Goal: Information Seeking & Learning: Learn about a topic

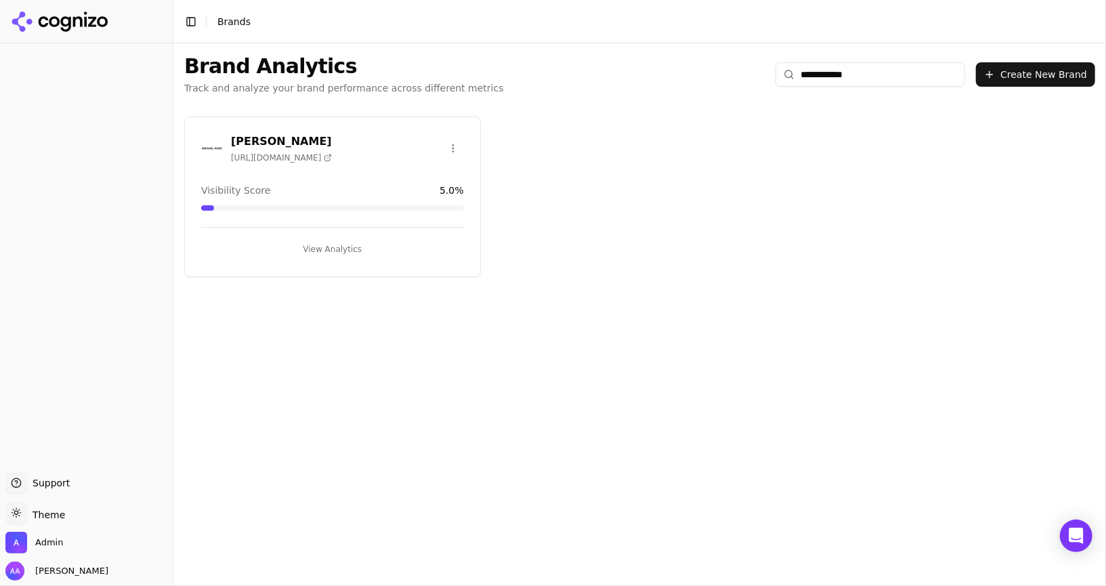
type input "**********"
click at [207, 144] on img at bounding box center [212, 148] width 22 height 22
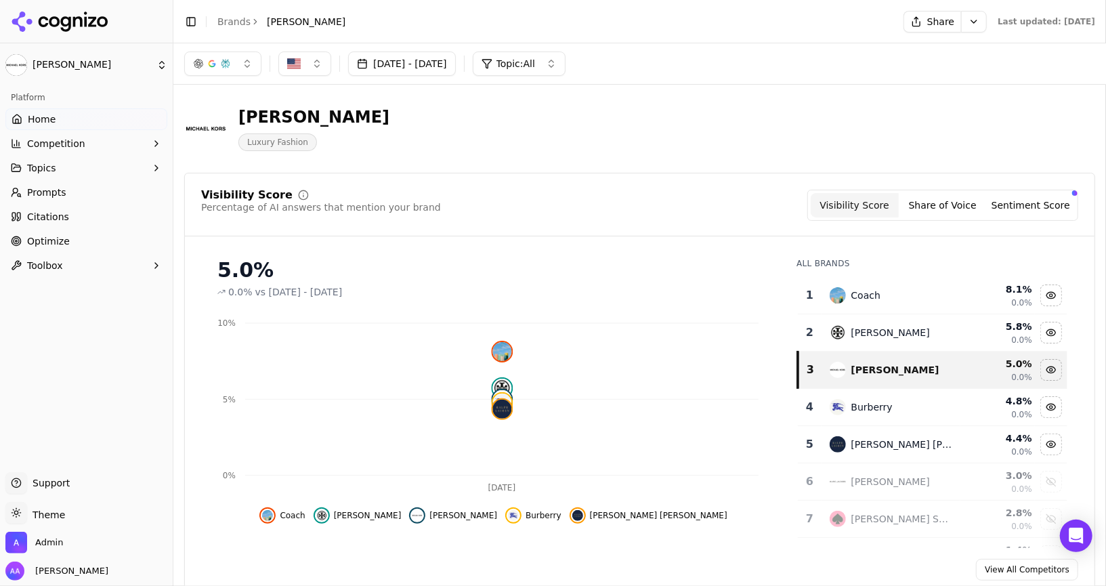
click at [240, 74] on button "button" at bounding box center [222, 63] width 77 height 24
click at [495, 154] on div "Michael Kors Luxury Fashion" at bounding box center [639, 128] width 911 height 66
click at [630, 139] on div "Michael Kors Luxury Fashion" at bounding box center [487, 128] width 607 height 45
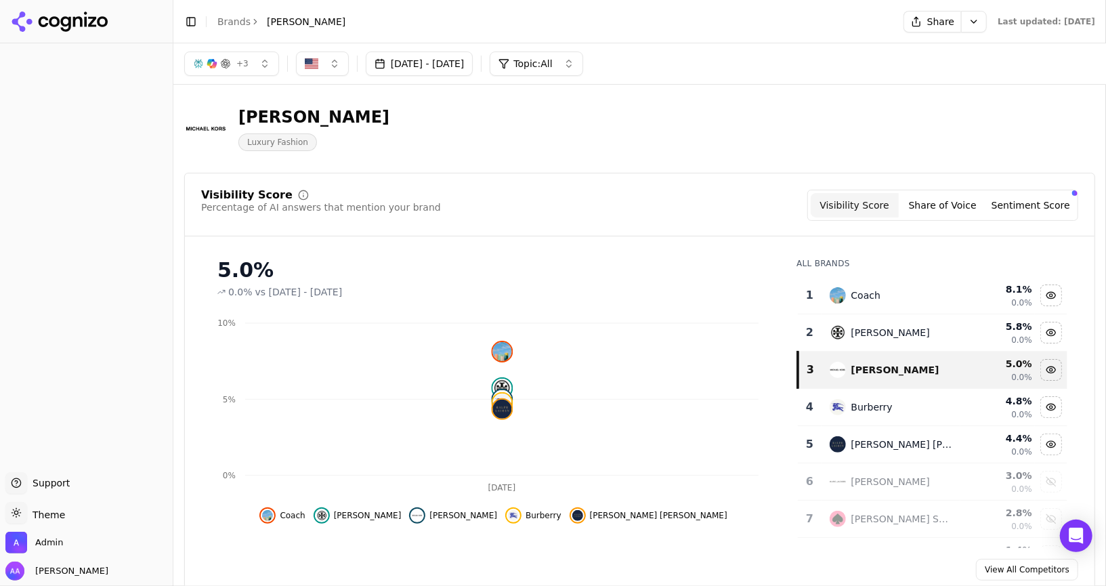
click at [225, 56] on button "+ 3" at bounding box center [231, 63] width 95 height 24
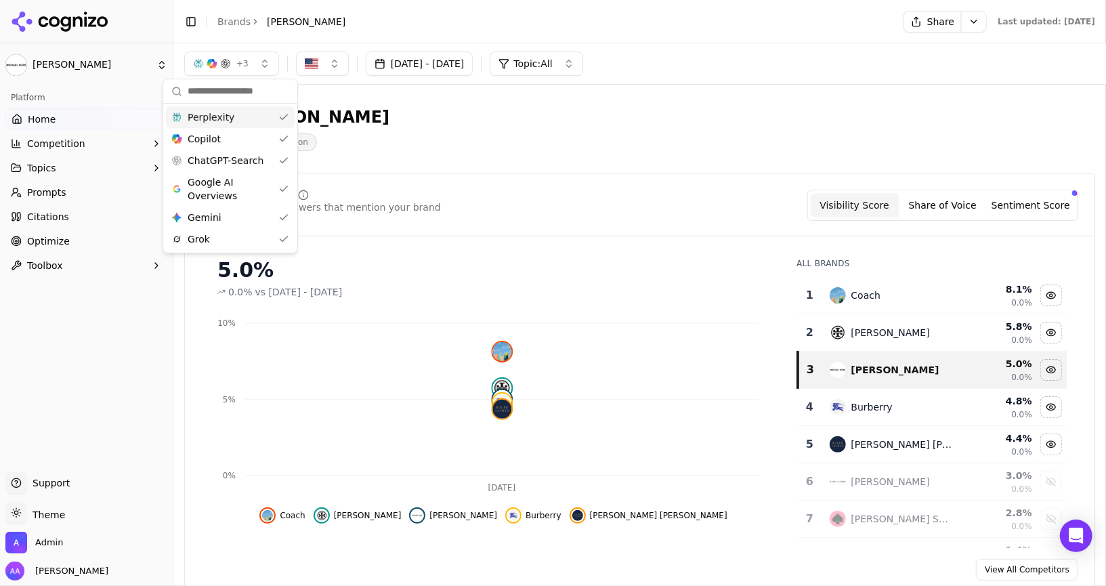
click at [225, 56] on button "+ 3" at bounding box center [231, 63] width 95 height 24
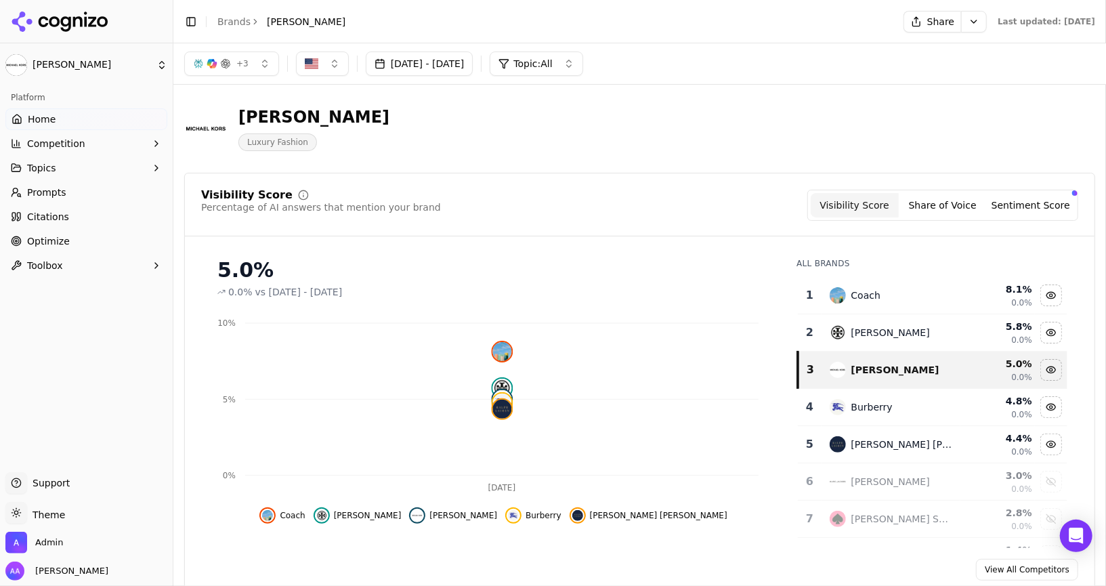
click at [526, 251] on div "5.0% 0.0% vs Jul 13, 2025 - Aug 12, 2025" at bounding box center [493, 272] width 584 height 51
click at [630, 177] on div "Visibility Score Percentage of AI answers that mention your brand Visibility Sc…" at bounding box center [639, 385] width 911 height 425
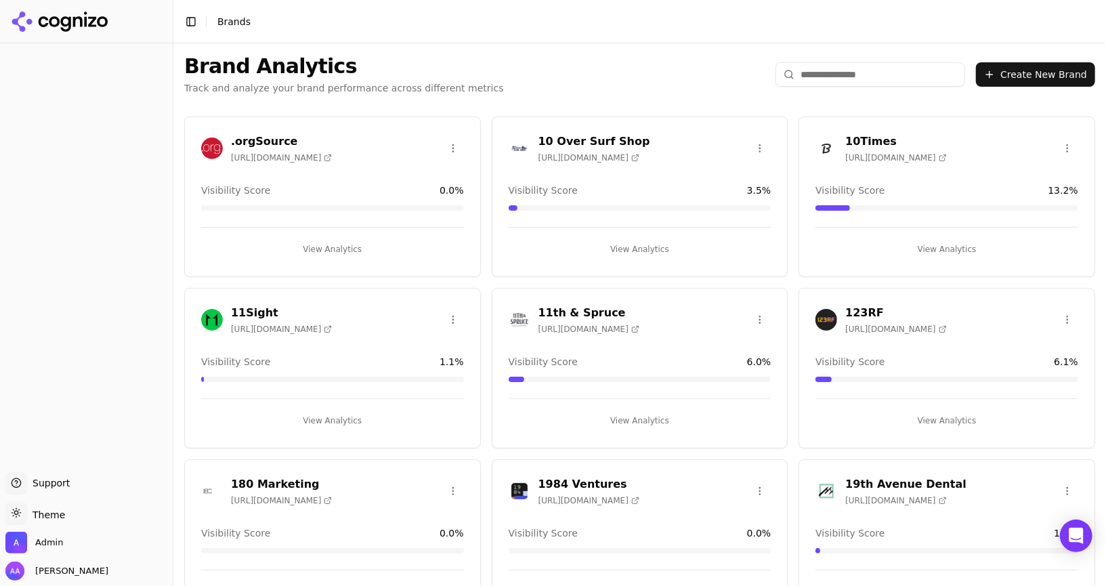
click at [807, 74] on input "search" at bounding box center [870, 74] width 190 height 24
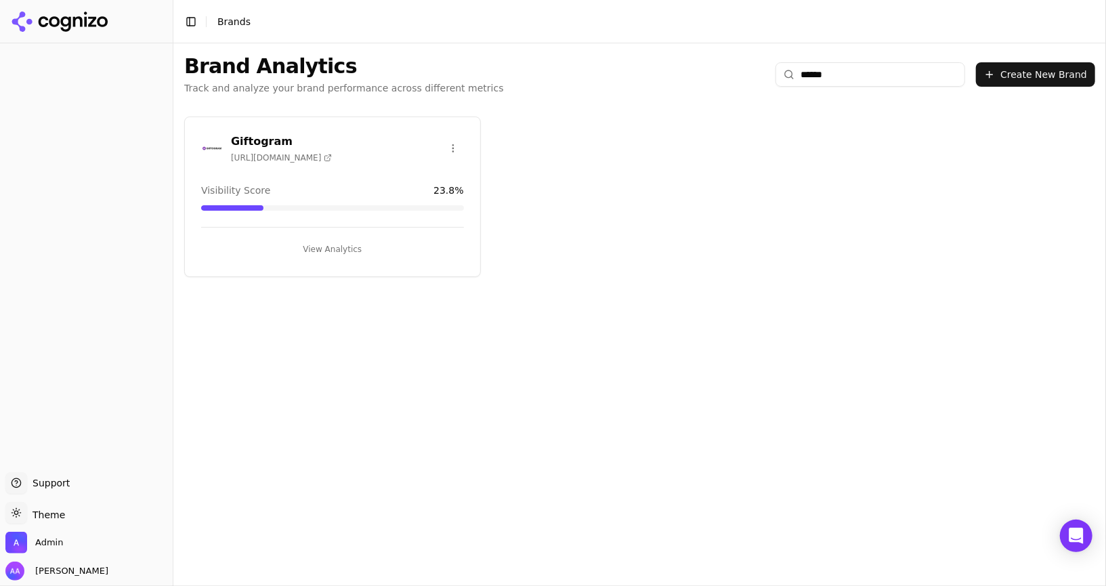
type input "******"
click at [314, 251] on button "View Analytics" at bounding box center [332, 249] width 263 height 22
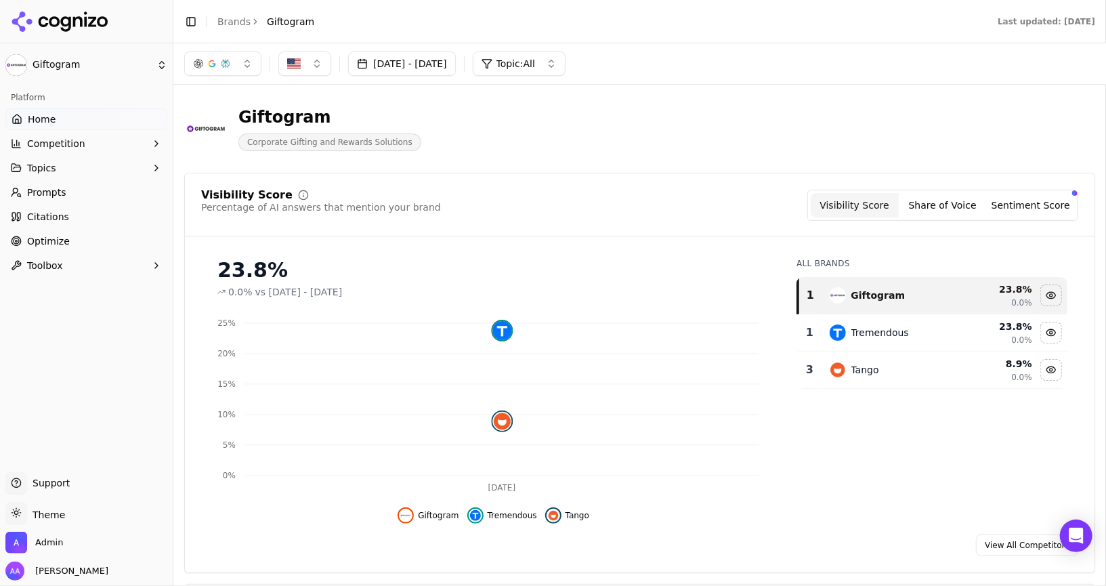
click at [590, 267] on div "23.8%" at bounding box center [493, 270] width 552 height 24
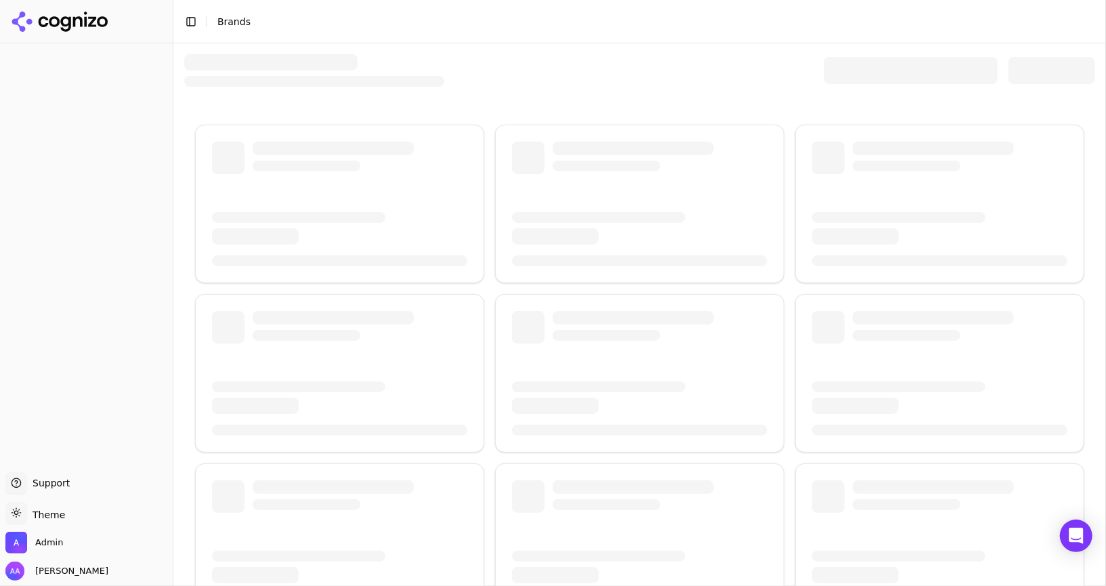
click at [766, 4] on header "Toggle Sidebar Brands" at bounding box center [639, 21] width 932 height 43
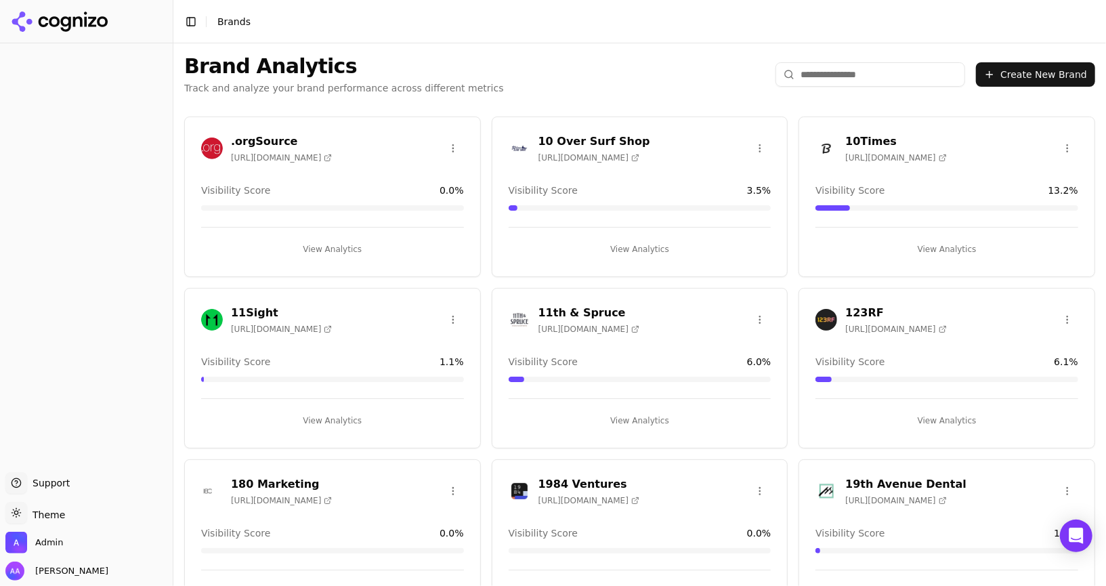
click at [835, 85] on input "search" at bounding box center [870, 74] width 190 height 24
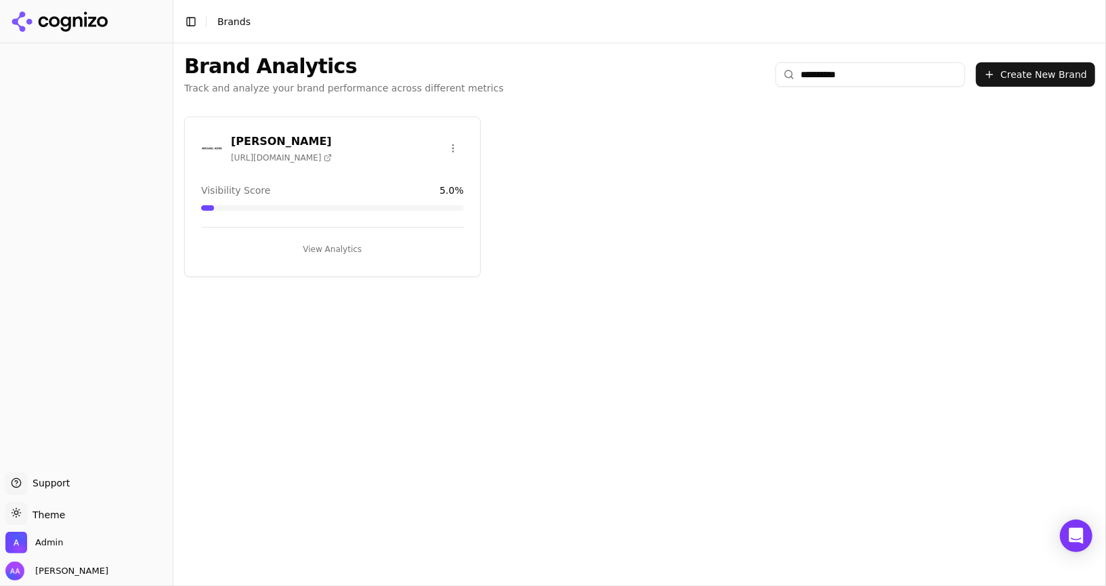
type input "**********"
click at [206, 143] on img at bounding box center [212, 148] width 22 height 22
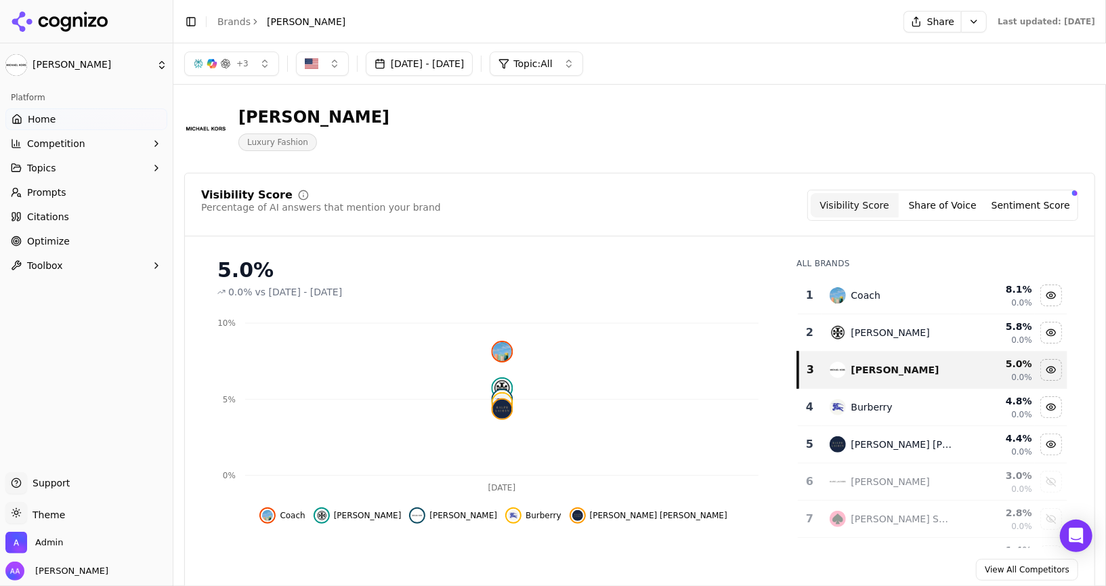
click at [247, 72] on button "+ 3" at bounding box center [231, 63] width 95 height 24
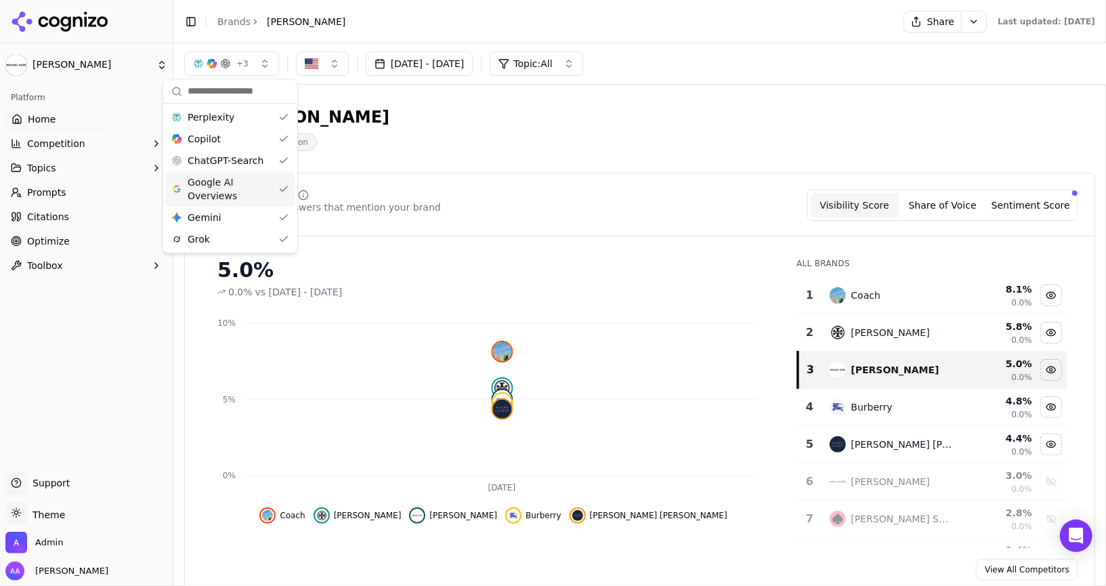
click at [243, 195] on span "Google AI Overviews" at bounding box center [230, 188] width 85 height 27
click at [249, 157] on span "ChatGPT-Search" at bounding box center [226, 161] width 76 height 14
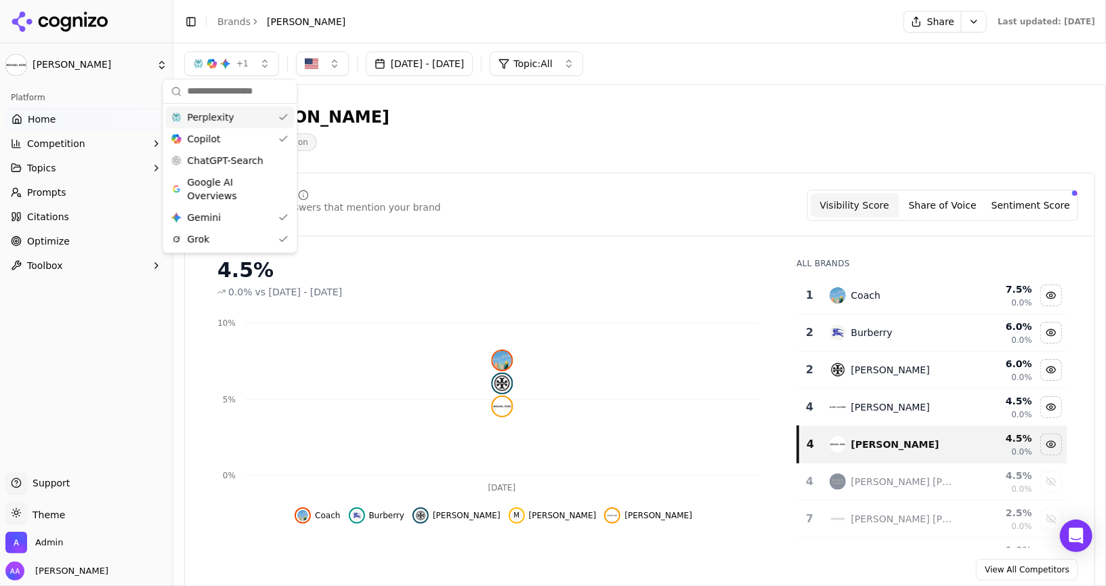
click at [255, 112] on div "Perplexity" at bounding box center [229, 117] width 129 height 22
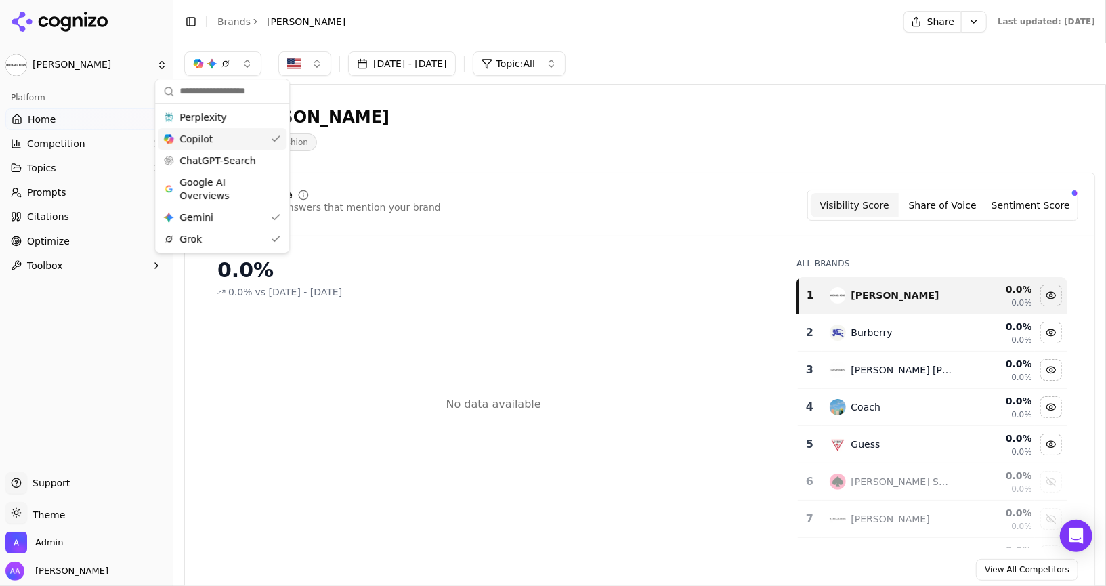
click at [248, 134] on div "Copilot" at bounding box center [222, 139] width 129 height 22
click at [247, 144] on div "Copilot" at bounding box center [215, 139] width 129 height 22
click at [240, 164] on span "ChatGPT-Search" at bounding box center [217, 161] width 76 height 14
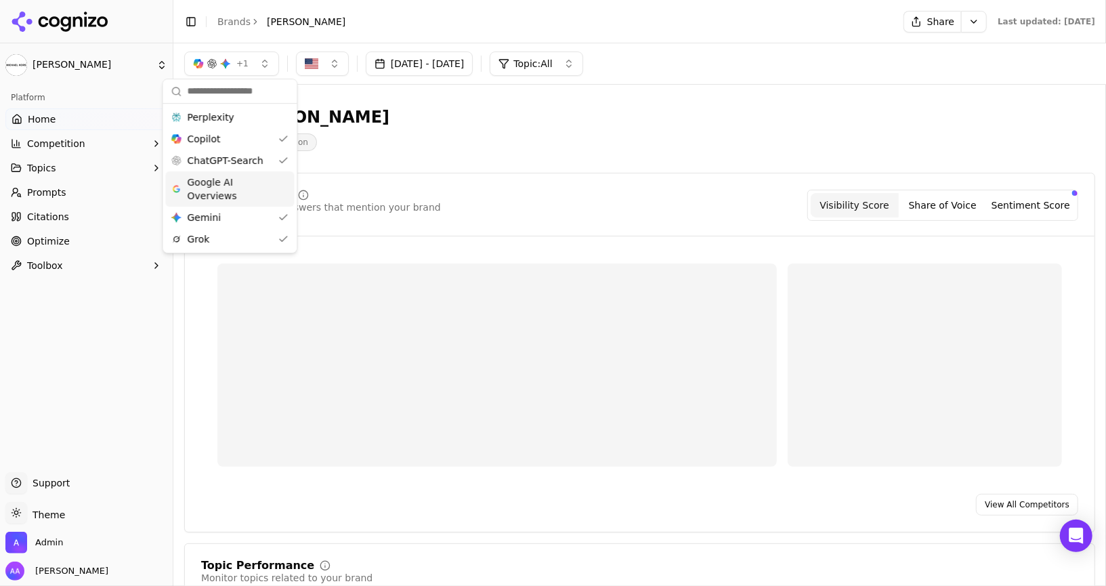
click at [231, 184] on span "Google AI Overviews" at bounding box center [229, 188] width 85 height 27
click at [231, 120] on div "Perplexity" at bounding box center [230, 117] width 129 height 22
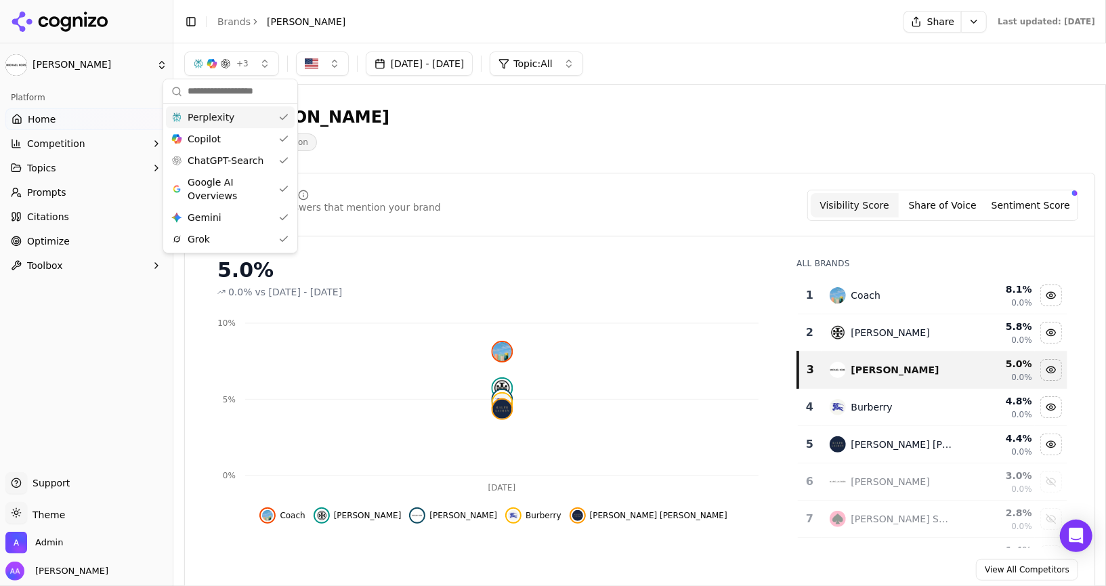
click at [477, 139] on div "Michael Kors Luxury Fashion" at bounding box center [487, 128] width 607 height 45
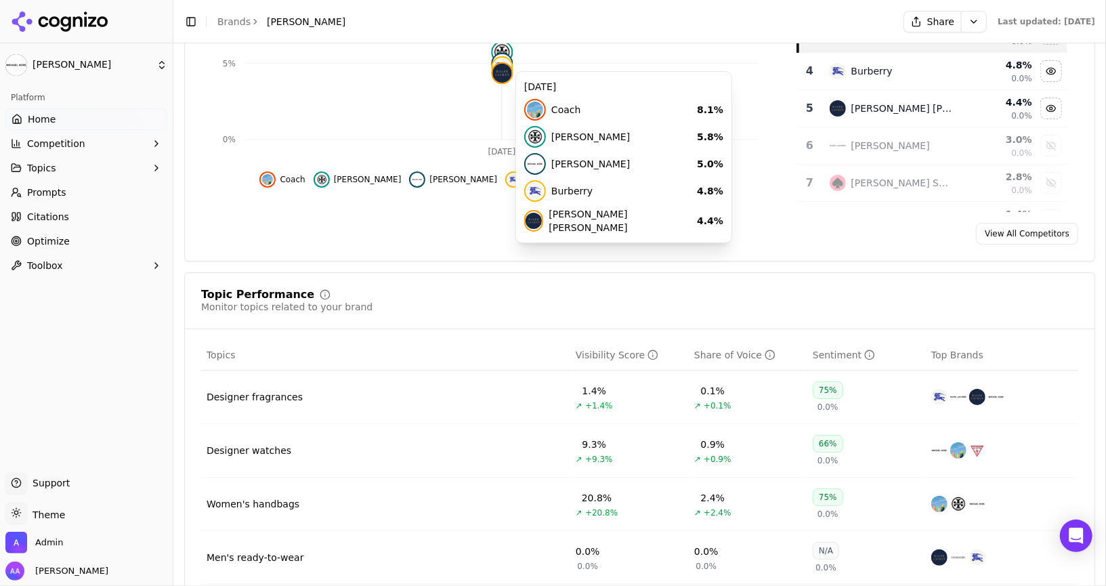
scroll to position [356, 0]
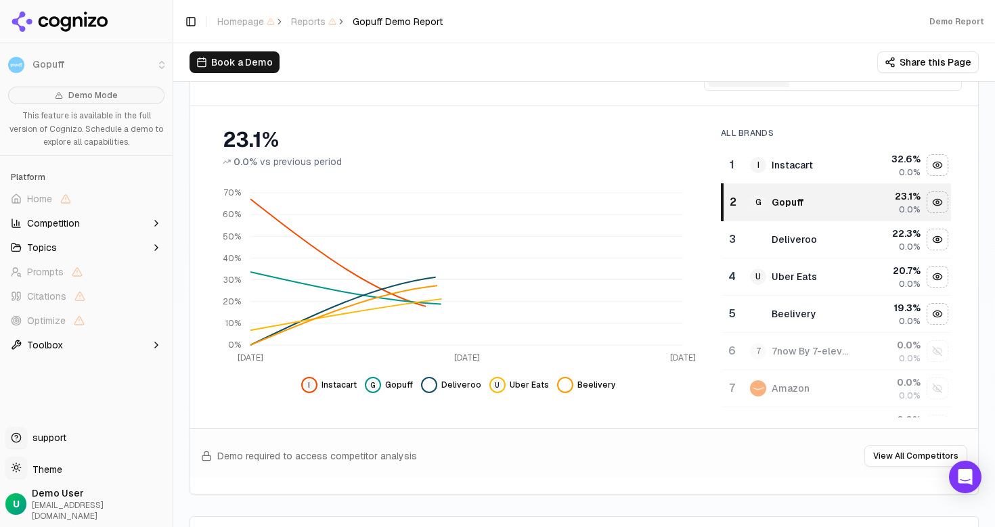
scroll to position [217, 0]
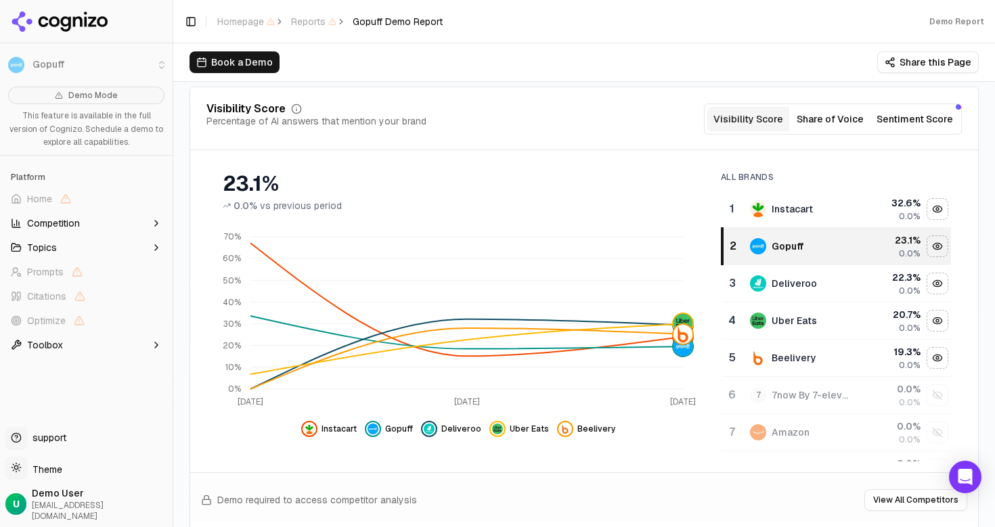
scroll to position [160, 0]
